Goal: Information Seeking & Learning: Learn about a topic

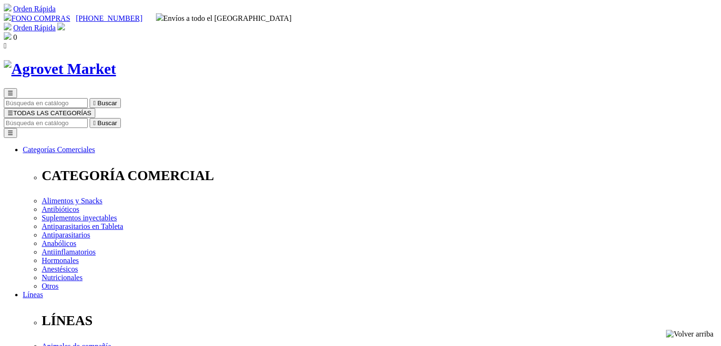
select select "54"
drag, startPoint x: 280, startPoint y: 66, endPoint x: 281, endPoint y: 73, distance: 7.2
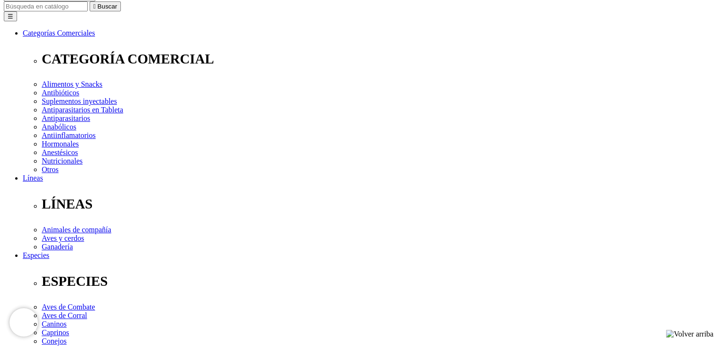
scroll to position [142, 0]
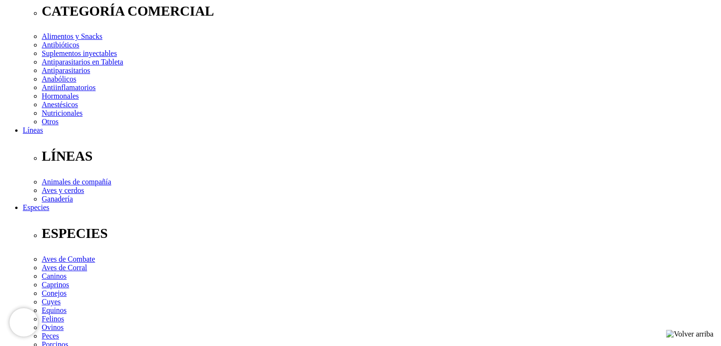
scroll to position [332, 0]
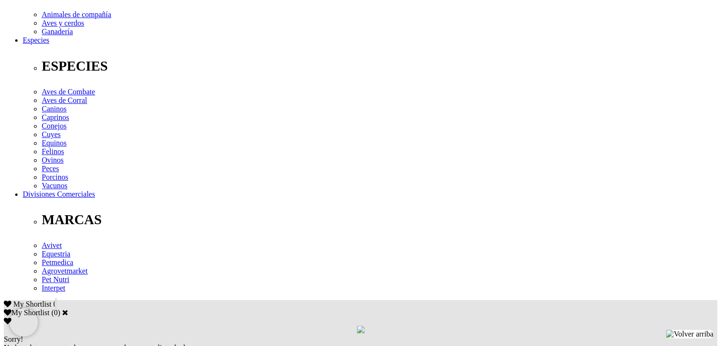
drag, startPoint x: 100, startPoint y: 164, endPoint x: 624, endPoint y: 202, distance: 525.4
copy p "Para el tratamiento y control de la mosca de los cuernos, garrapatas,Dermatobia…"
